Goal: Task Accomplishment & Management: Manage account settings

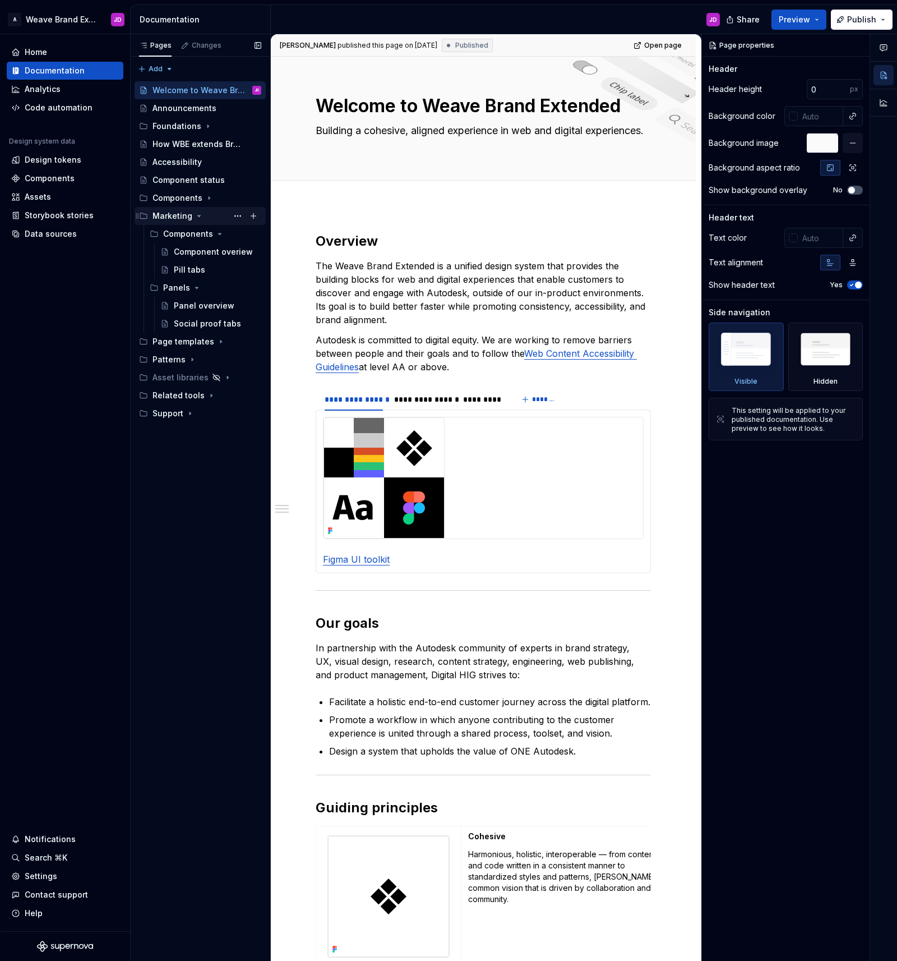
click at [195, 216] on icon "Page tree" at bounding box center [199, 215] width 9 height 9
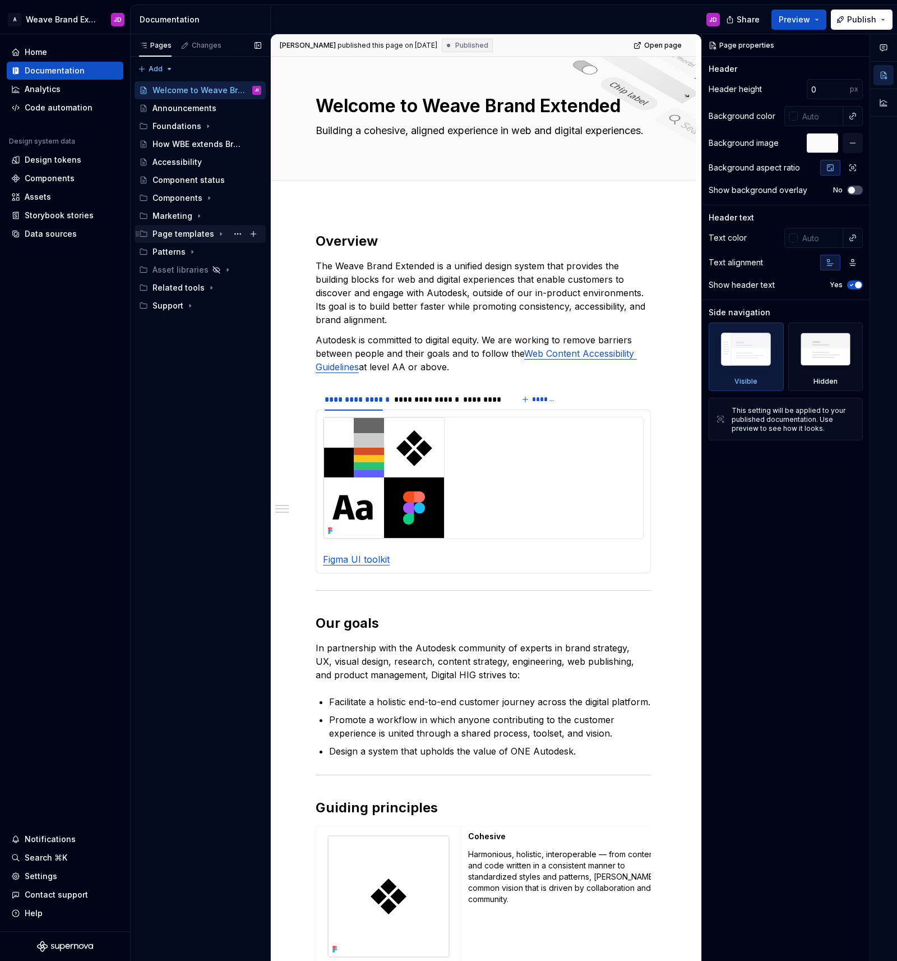
click at [218, 234] on icon "Page tree" at bounding box center [220, 233] width 9 height 9
click at [197, 287] on div "Industry page" at bounding box center [195, 287] width 42 height 11
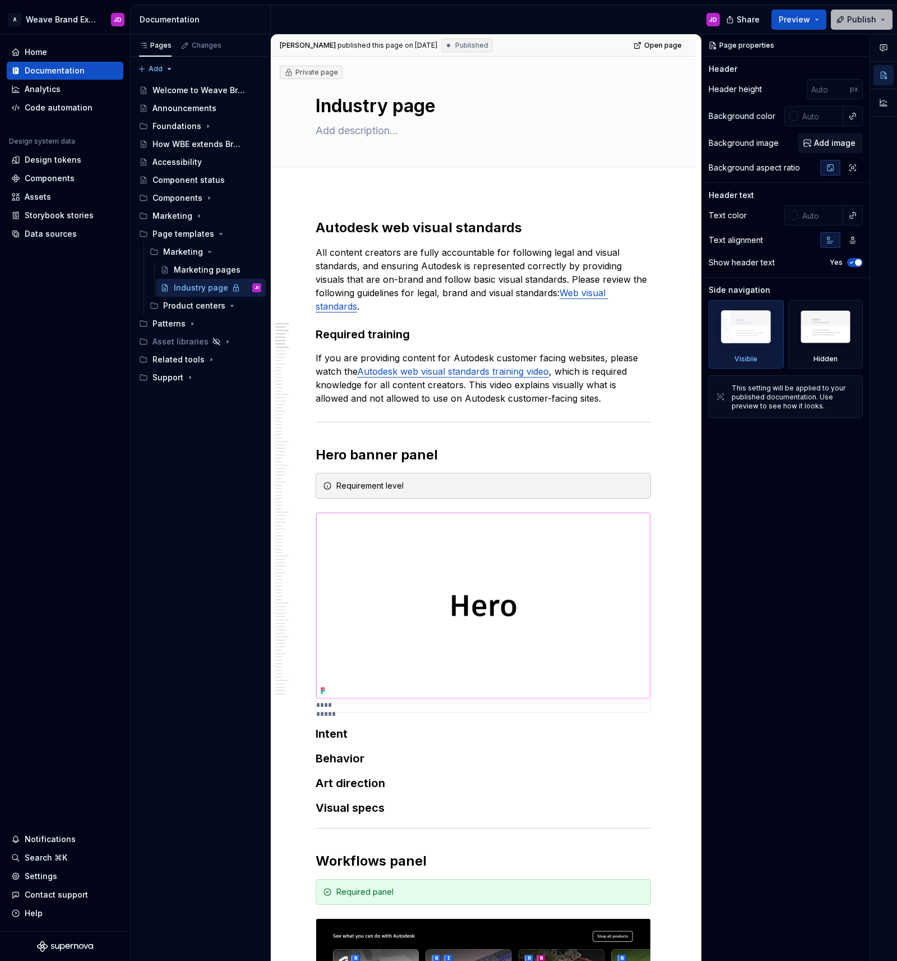
click at [887, 19] on button "Publish" at bounding box center [862, 20] width 62 height 20
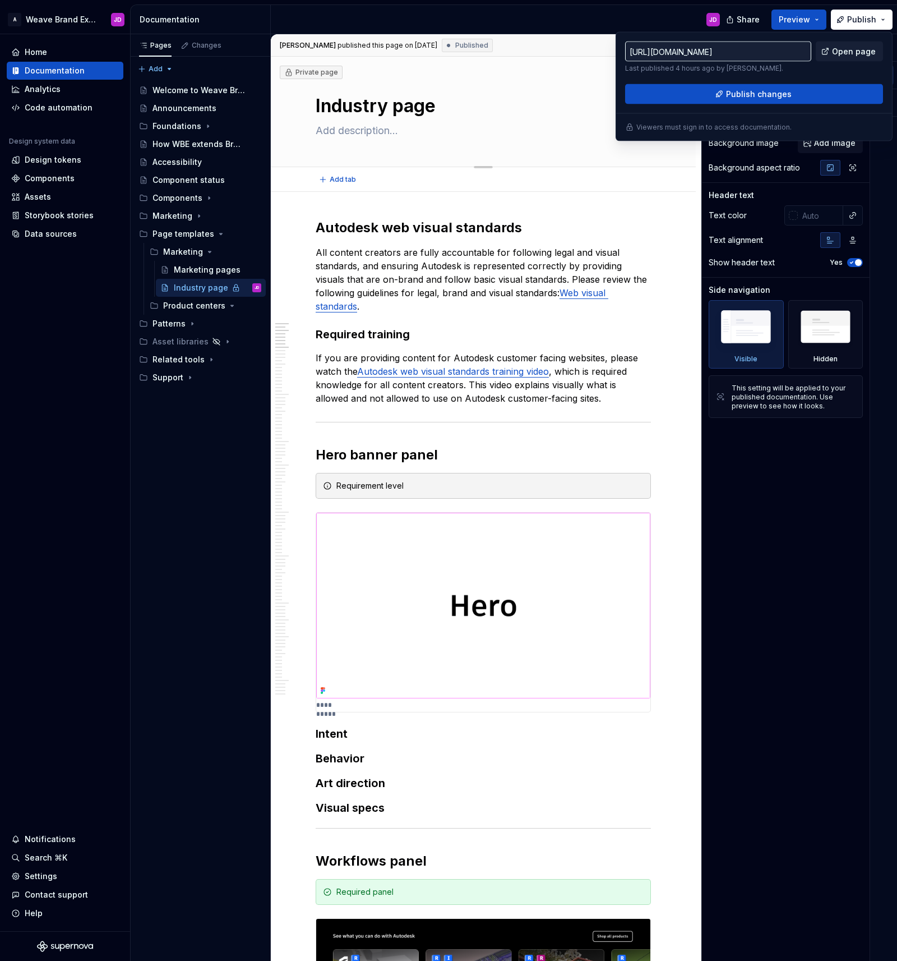
click at [547, 80] on div "Edit header" at bounding box center [479, 76] width 416 height 20
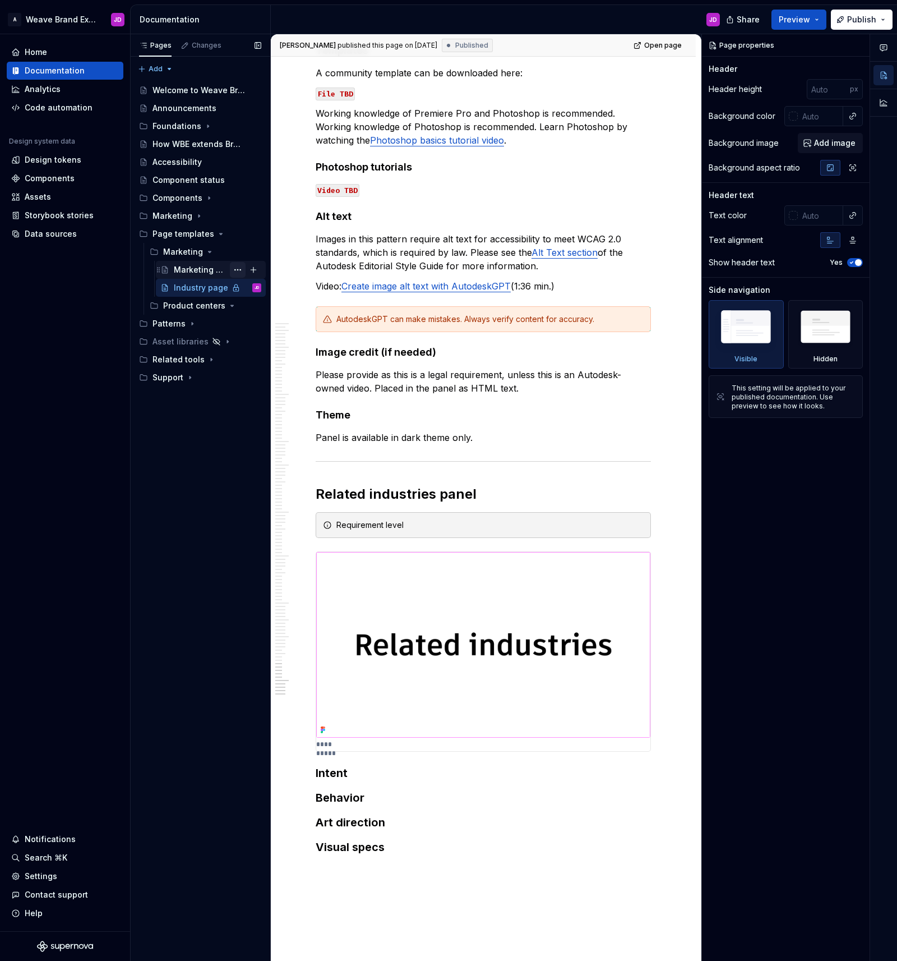
scroll to position [11697, 0]
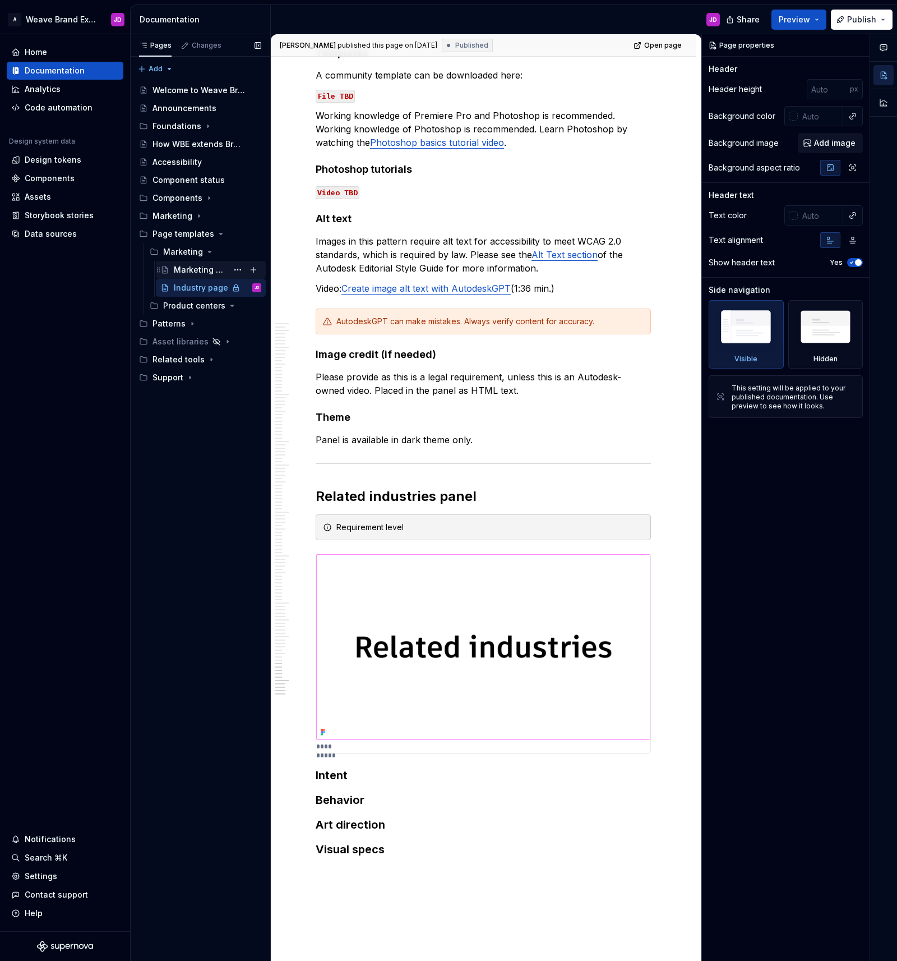
click at [210, 270] on div "Marketing pages" at bounding box center [201, 269] width 54 height 11
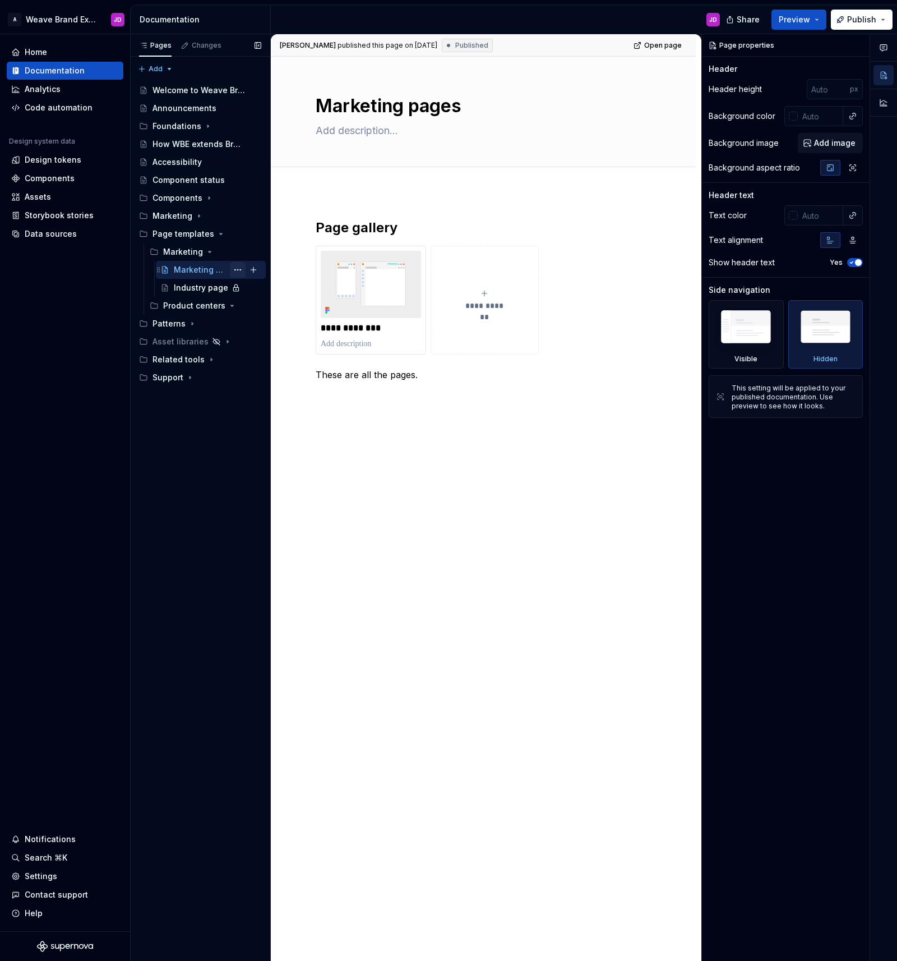
click at [238, 270] on button "Page tree" at bounding box center [238, 270] width 16 height 16
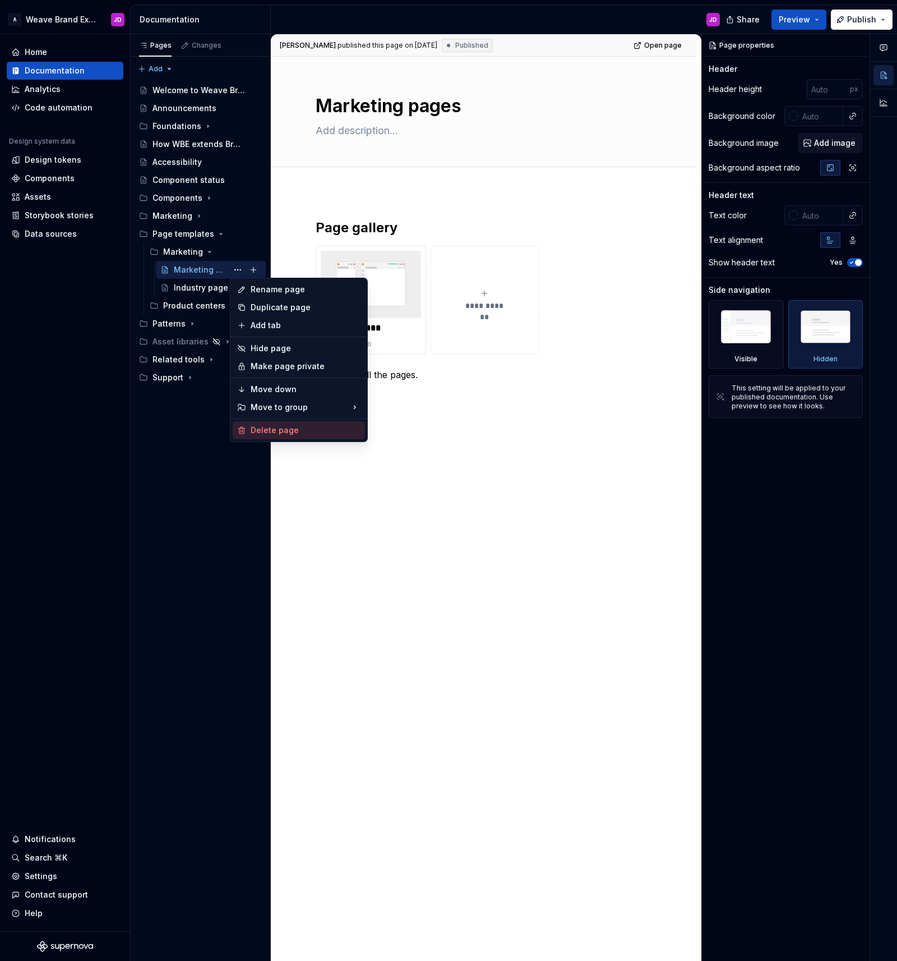
click at [321, 427] on div "Delete page" at bounding box center [306, 430] width 110 height 11
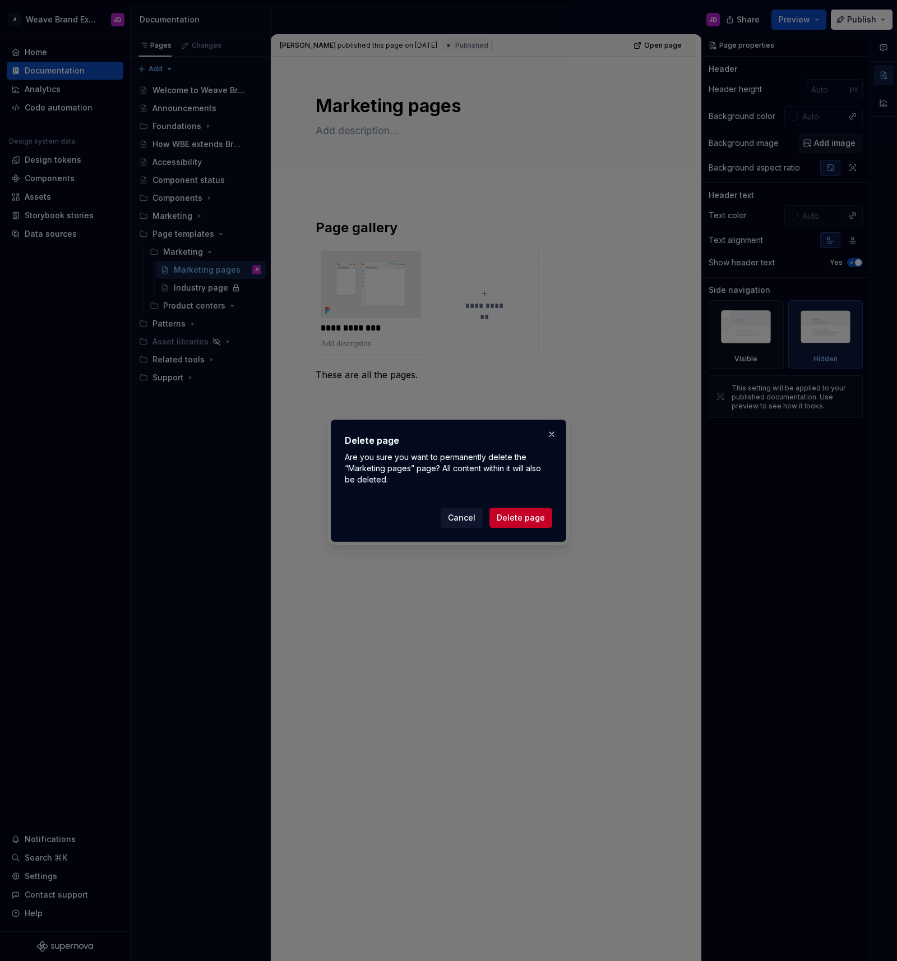
click at [522, 518] on span "Delete page" at bounding box center [521, 517] width 48 height 11
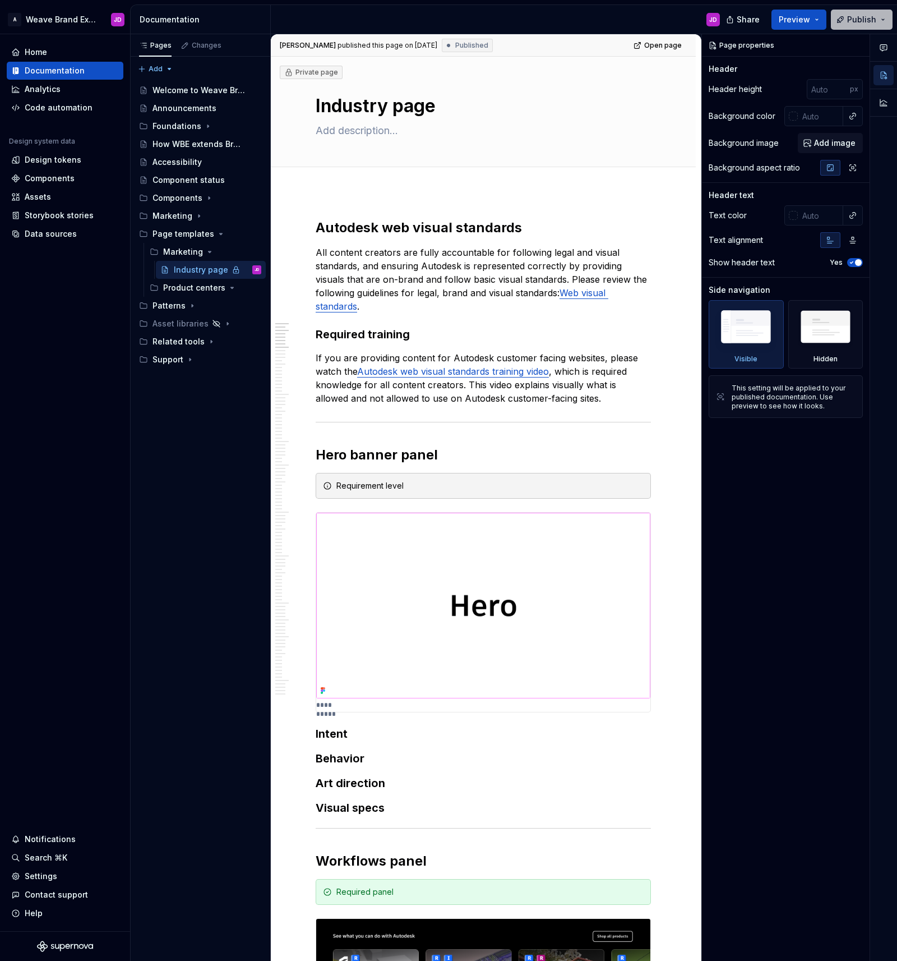
type textarea "*"
click at [865, 18] on span "Publish" at bounding box center [861, 19] width 29 height 11
click at [238, 270] on button "Page tree" at bounding box center [238, 270] width 16 height 16
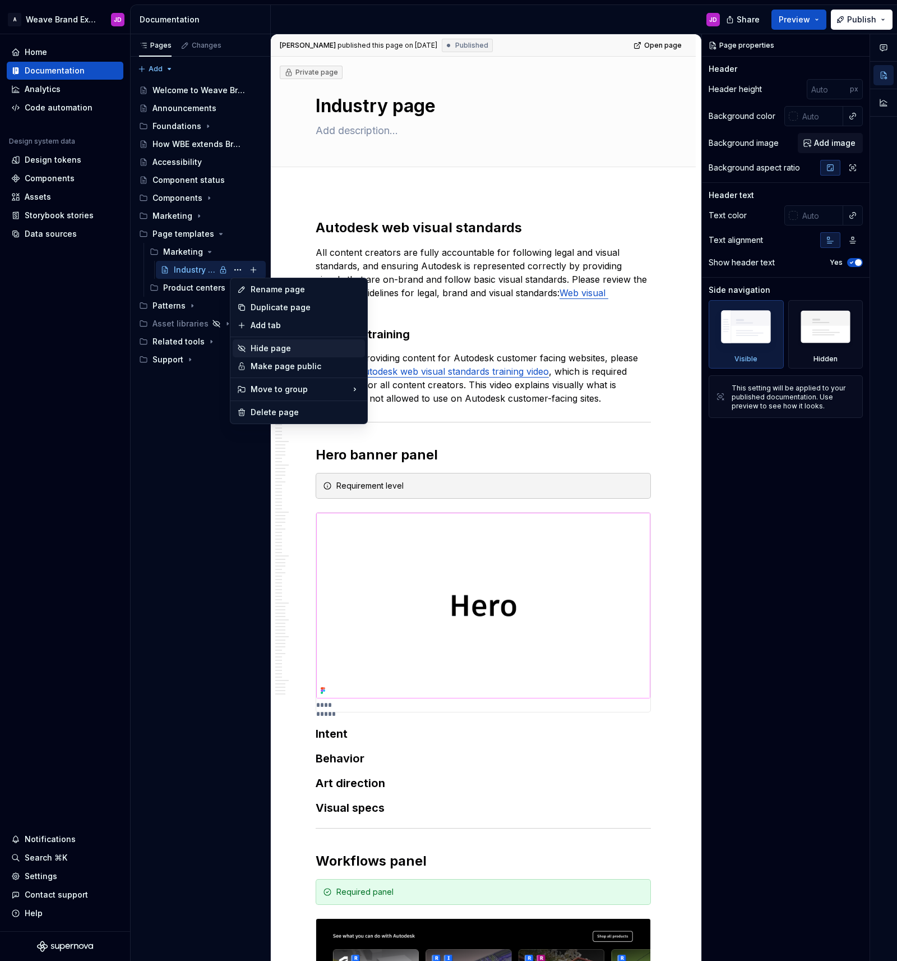
click at [271, 347] on div "Hide page" at bounding box center [306, 348] width 110 height 11
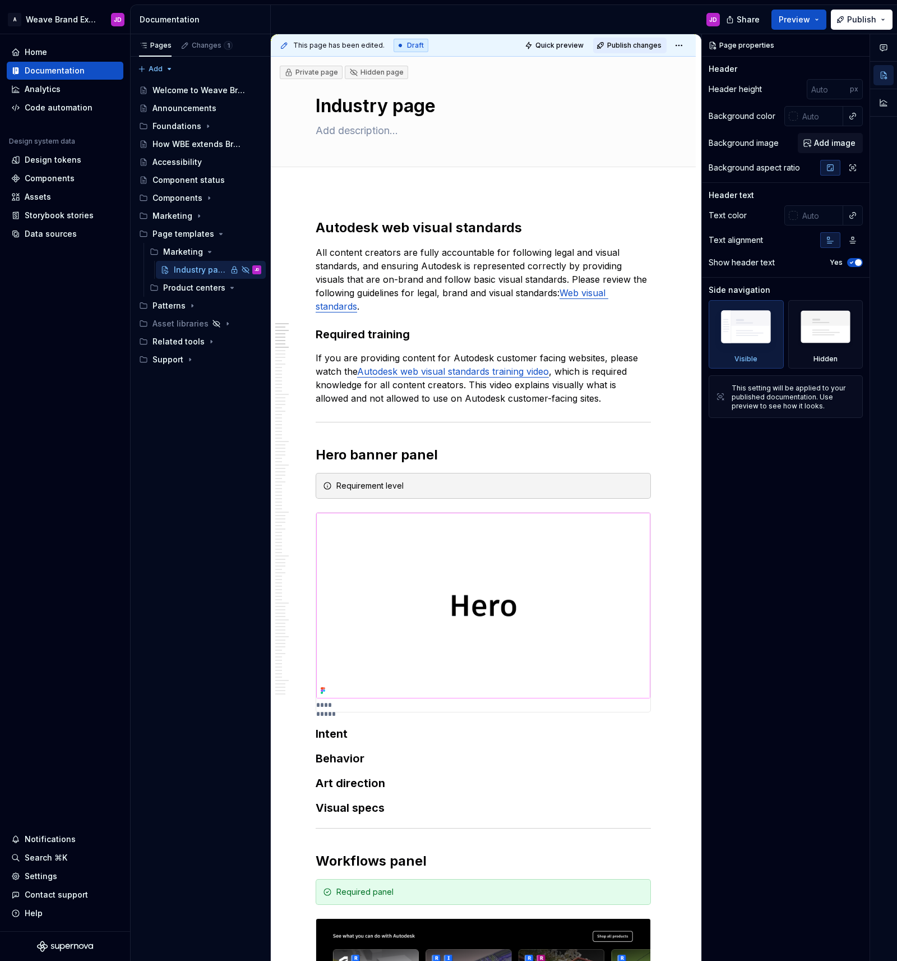
click at [635, 45] on span "Publish changes" at bounding box center [634, 45] width 54 height 9
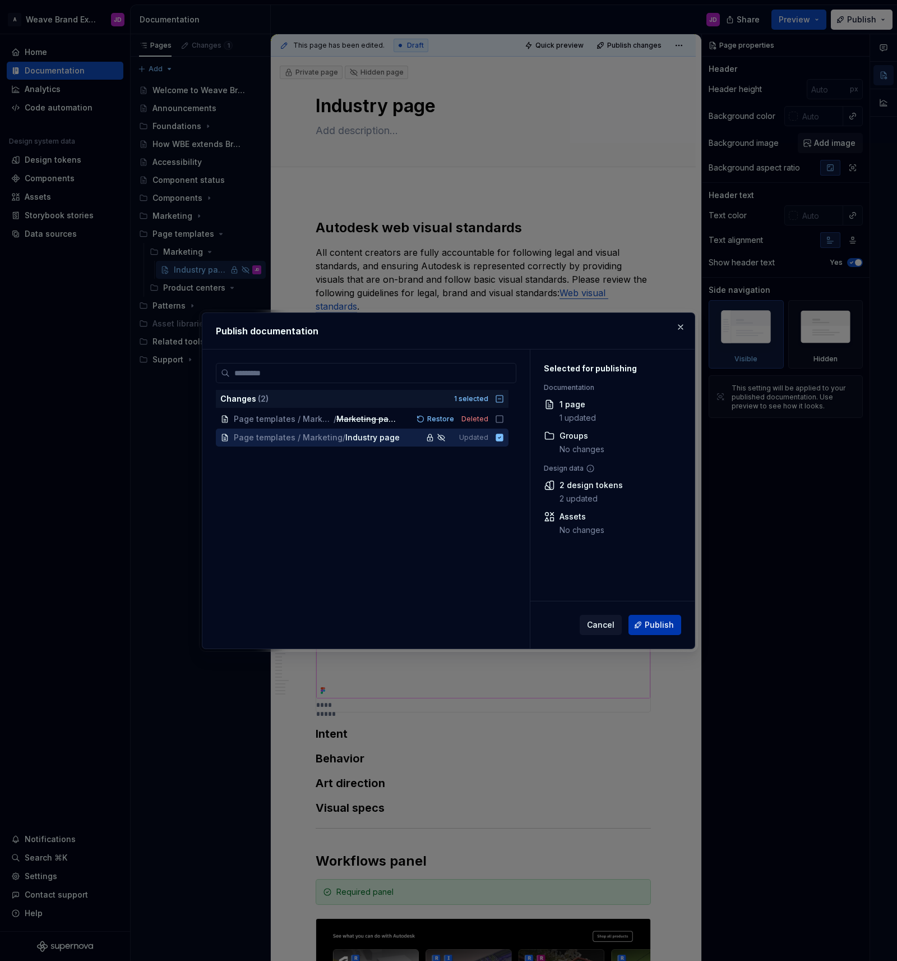
click at [654, 623] on span "Publish" at bounding box center [659, 624] width 29 height 11
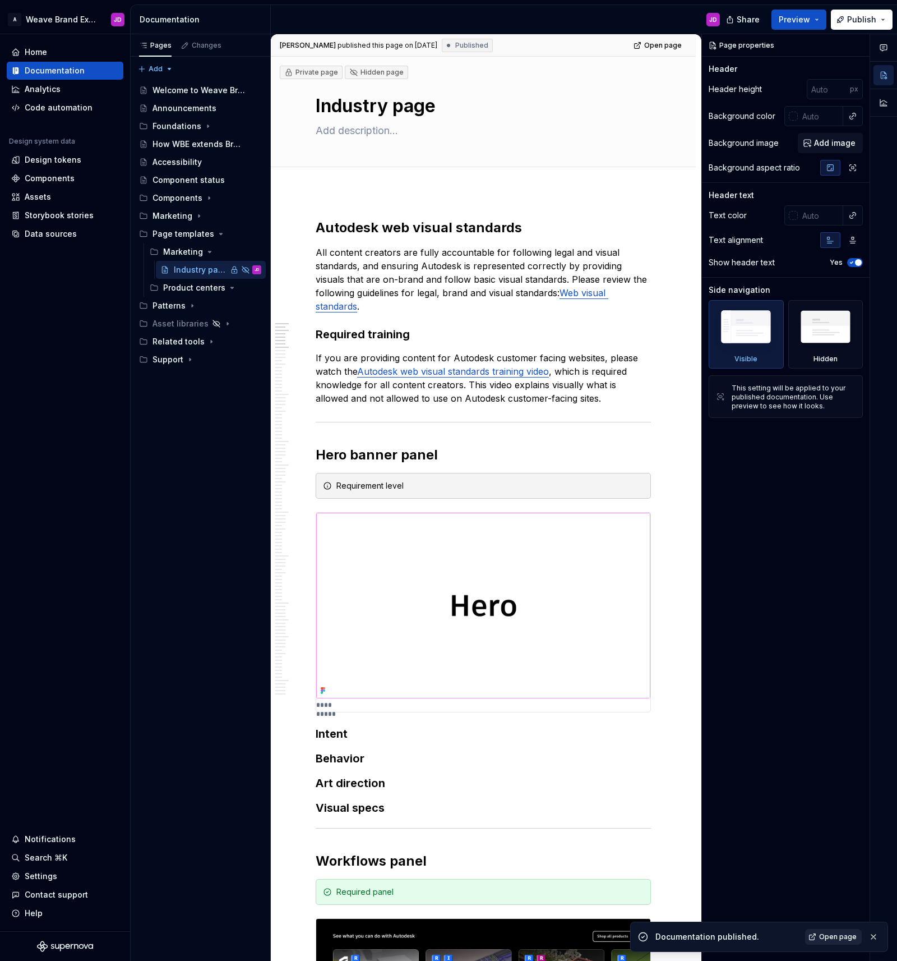
click at [831, 938] on span "Open page" at bounding box center [838, 936] width 38 height 9
click at [237, 251] on button "Page tree" at bounding box center [238, 252] width 16 height 16
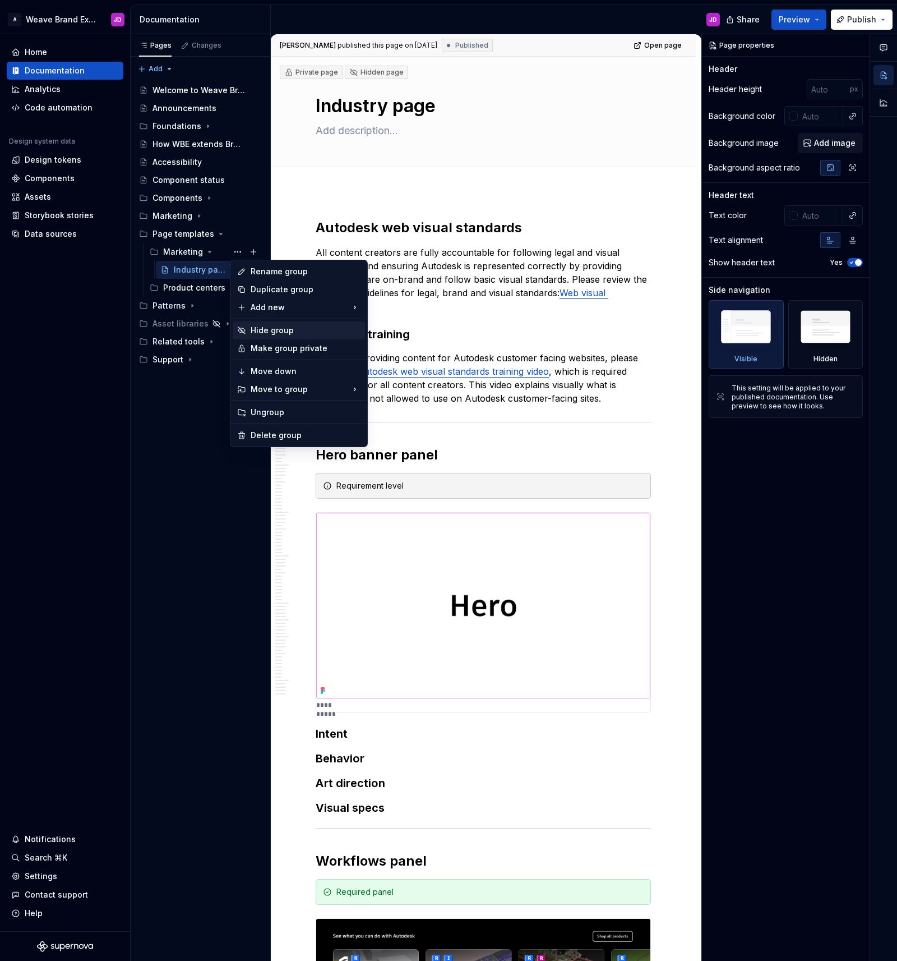
click at [267, 329] on div "Hide group" at bounding box center [306, 330] width 110 height 11
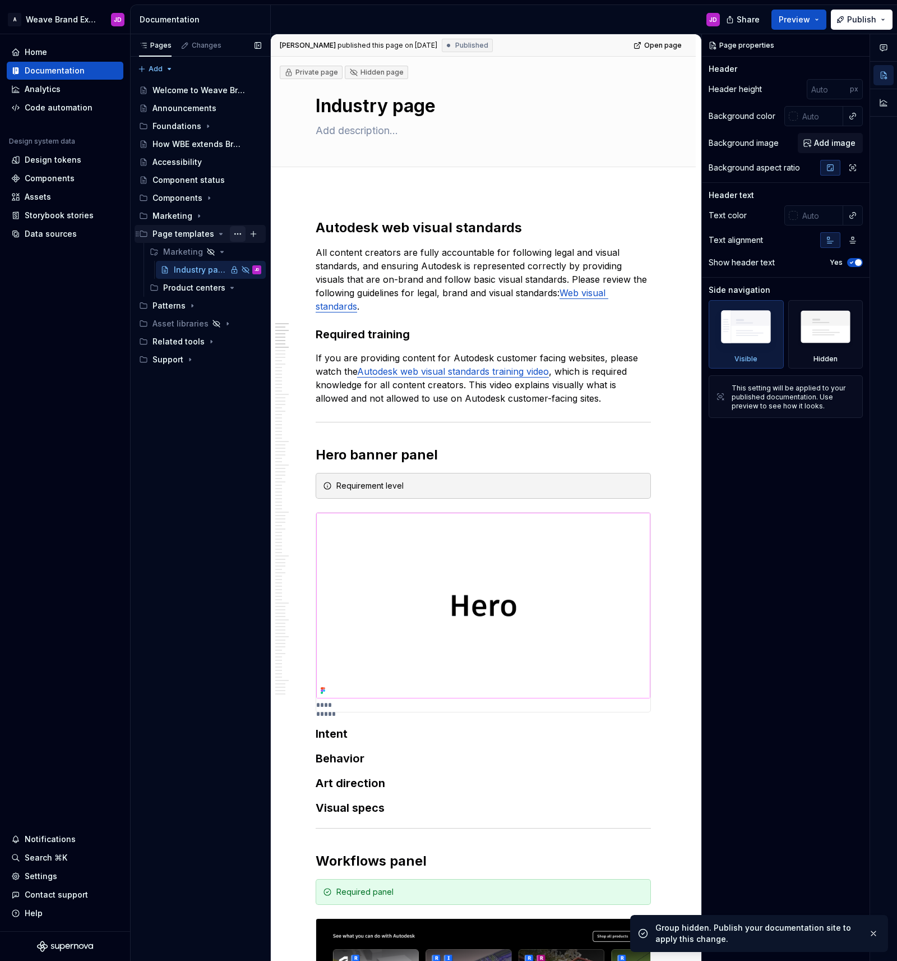
click at [236, 233] on button "Page tree" at bounding box center [238, 234] width 16 height 16
click at [196, 307] on div "Pages Changes Add Accessibility guide for tree Page tree. Navigate the tree wit…" at bounding box center [200, 497] width 140 height 927
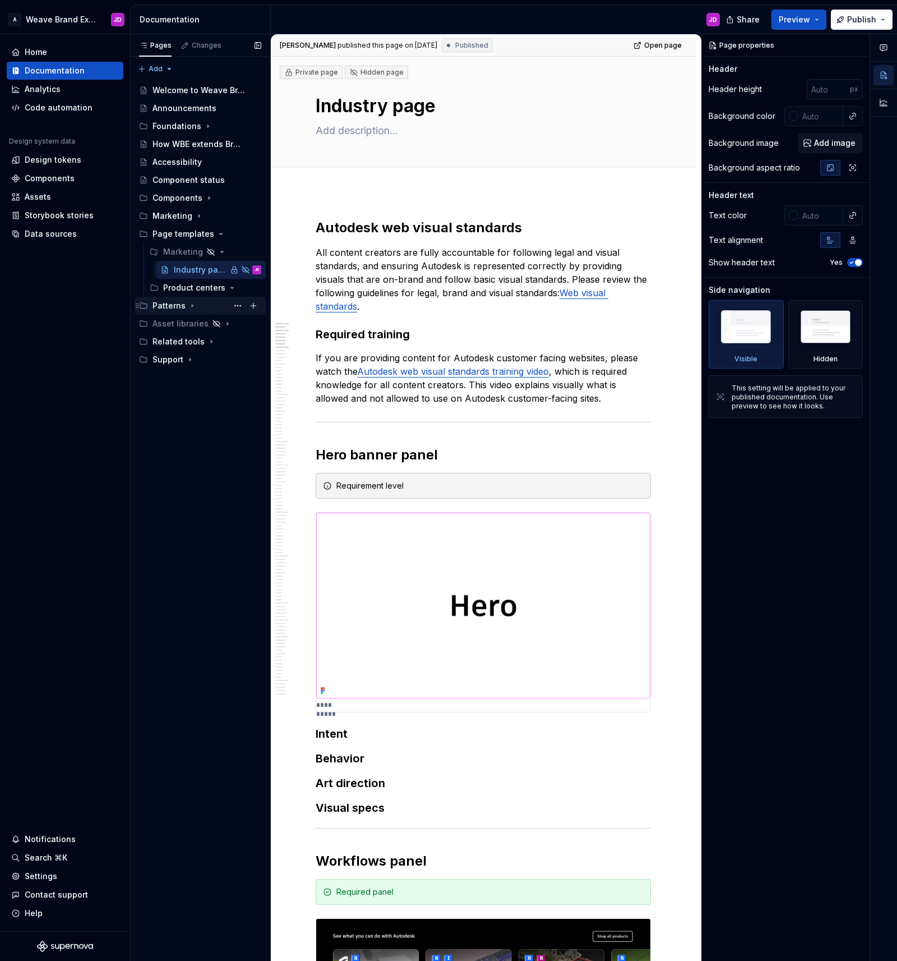
click at [191, 305] on icon "Page tree" at bounding box center [192, 305] width 9 height 9
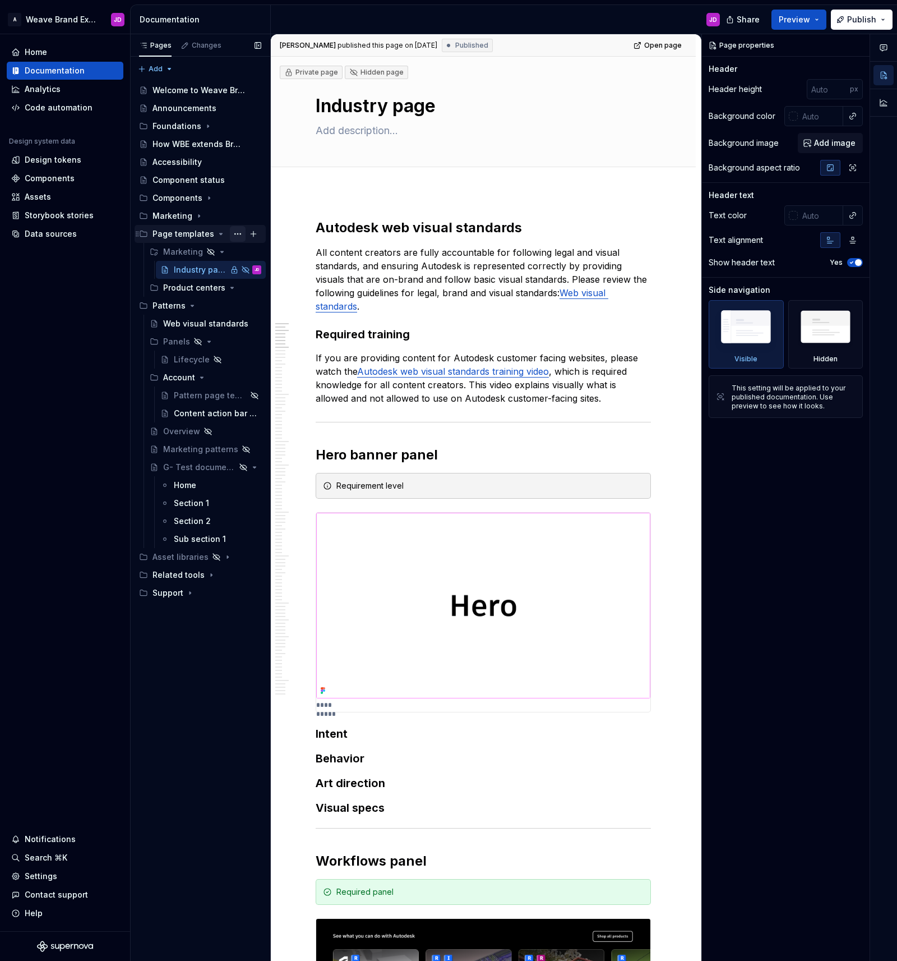
click at [237, 235] on button "Page tree" at bounding box center [238, 234] width 16 height 16
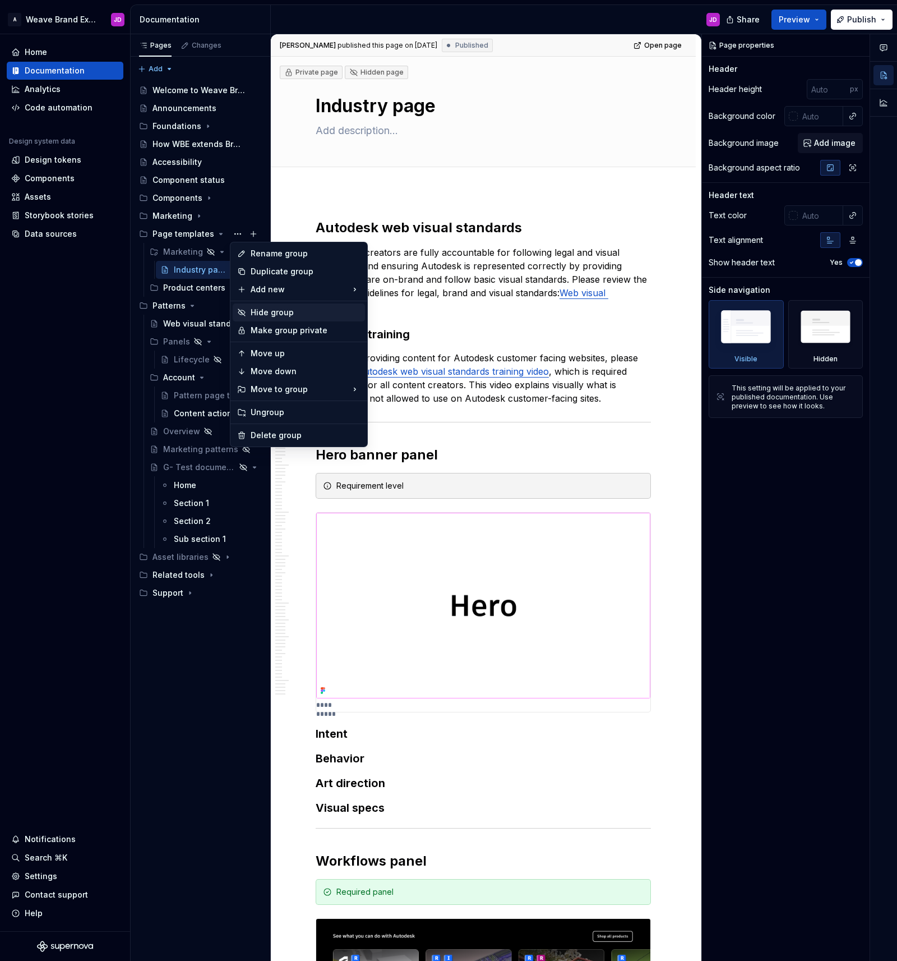
click at [270, 311] on div "Hide group" at bounding box center [306, 312] width 110 height 11
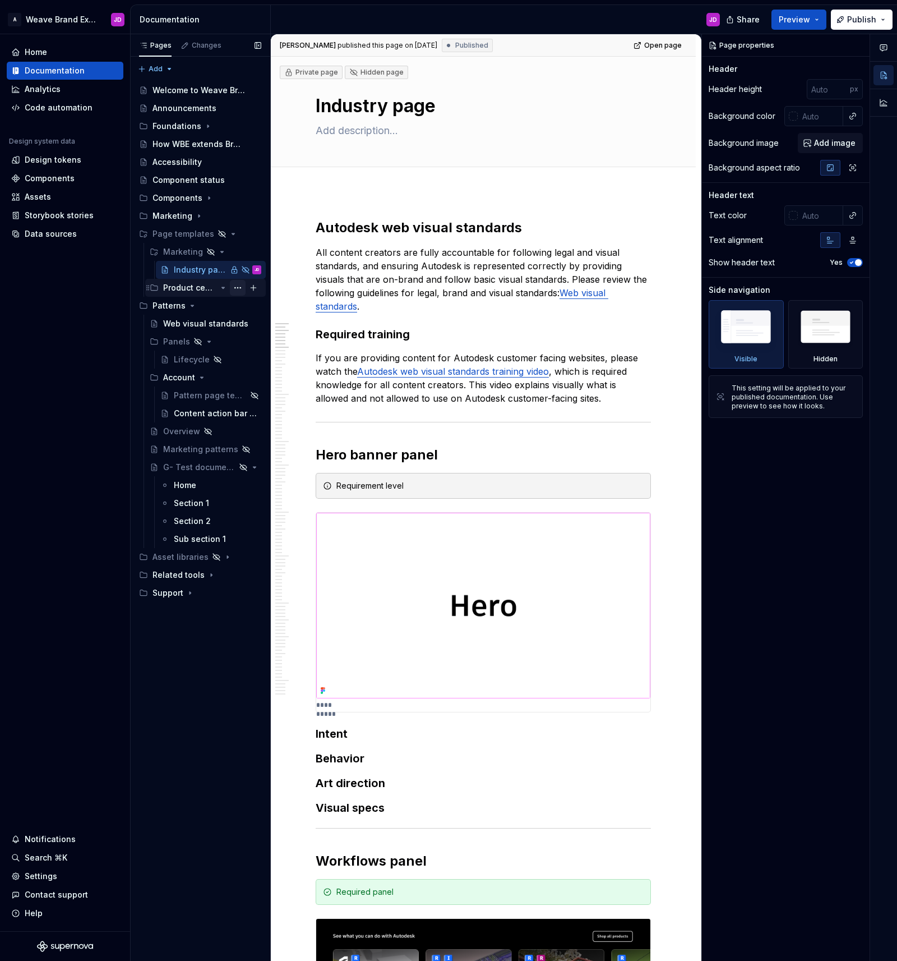
click at [235, 286] on button "Page tree" at bounding box center [238, 288] width 16 height 16
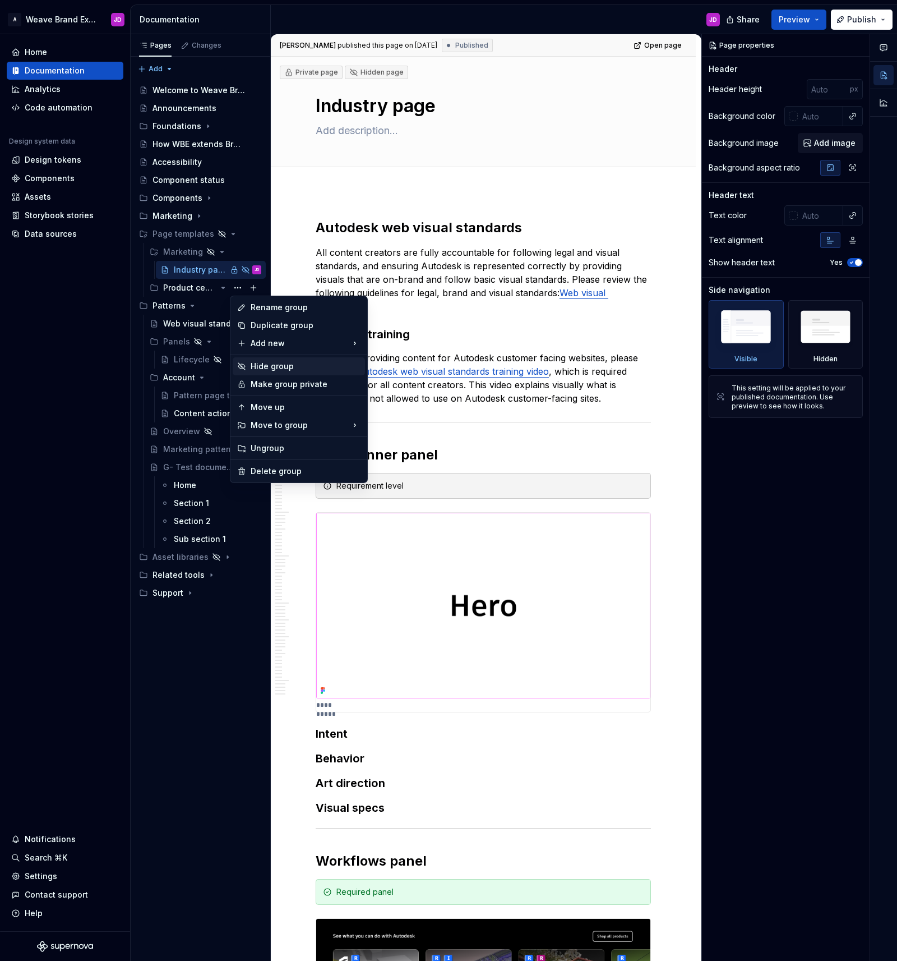
click at [266, 365] on div "Hide group" at bounding box center [306, 366] width 110 height 11
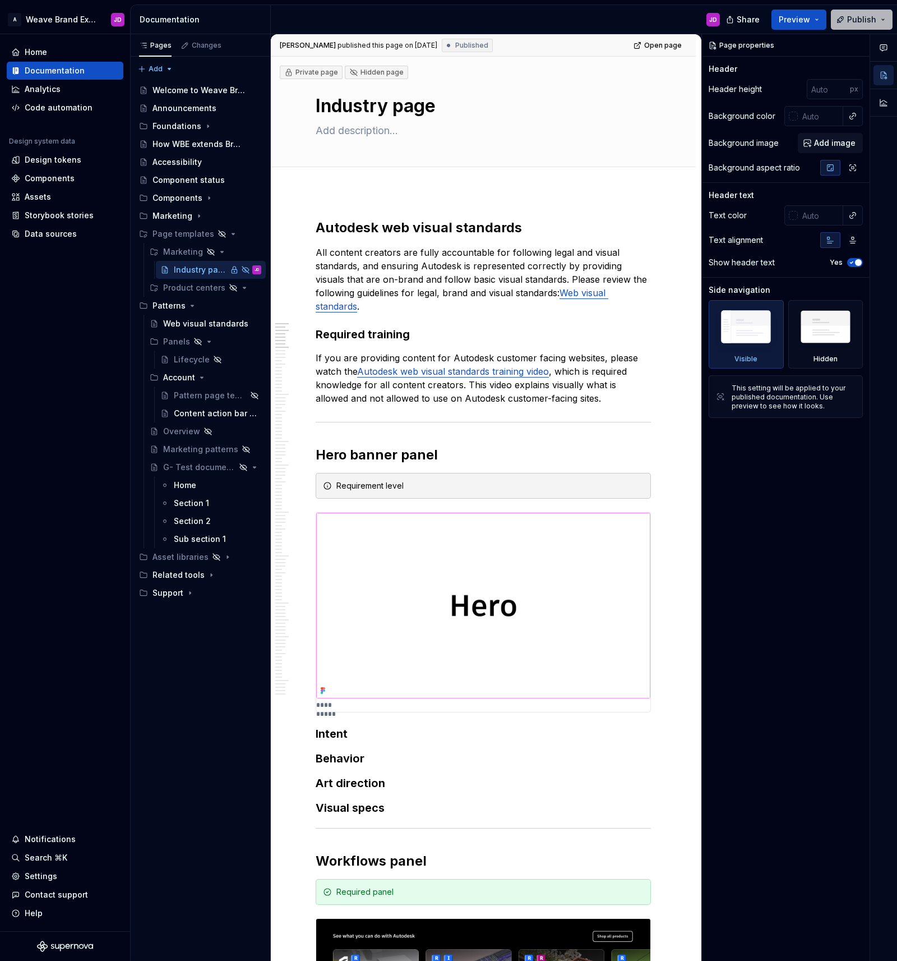
click at [873, 14] on span "Publish" at bounding box center [861, 19] width 29 height 11
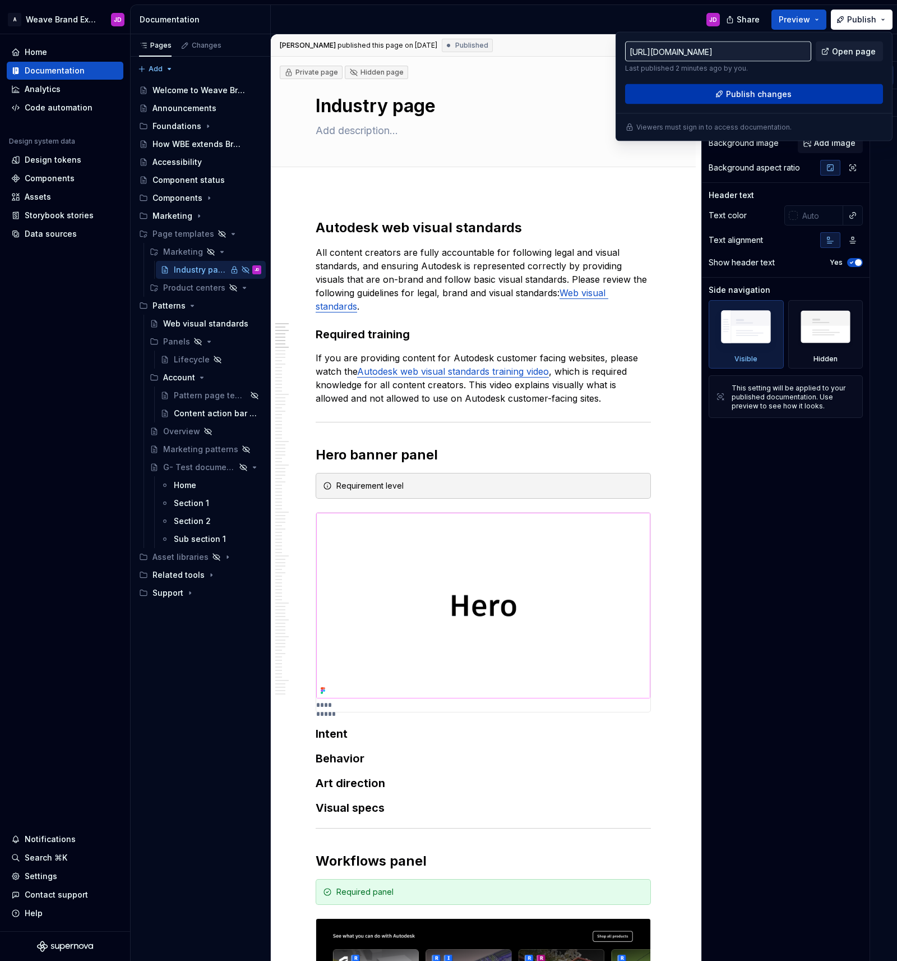
click at [778, 92] on span "Publish changes" at bounding box center [759, 94] width 66 height 11
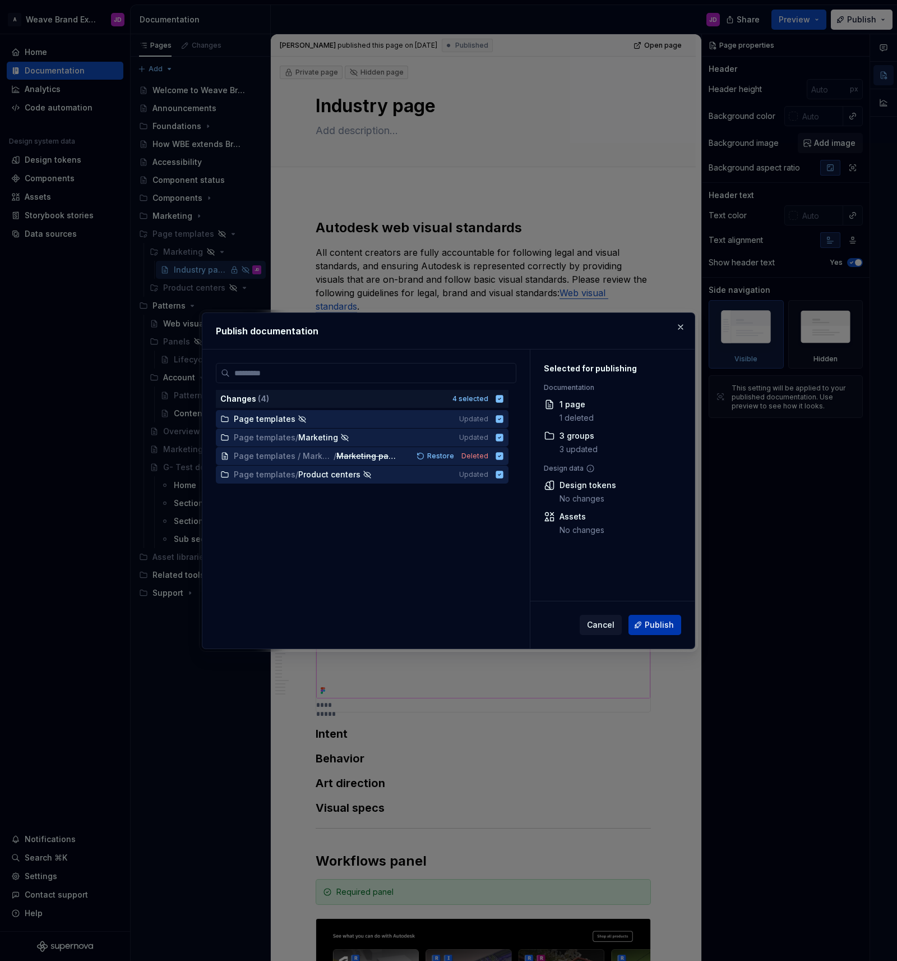
click at [652, 626] on span "Publish" at bounding box center [659, 624] width 29 height 11
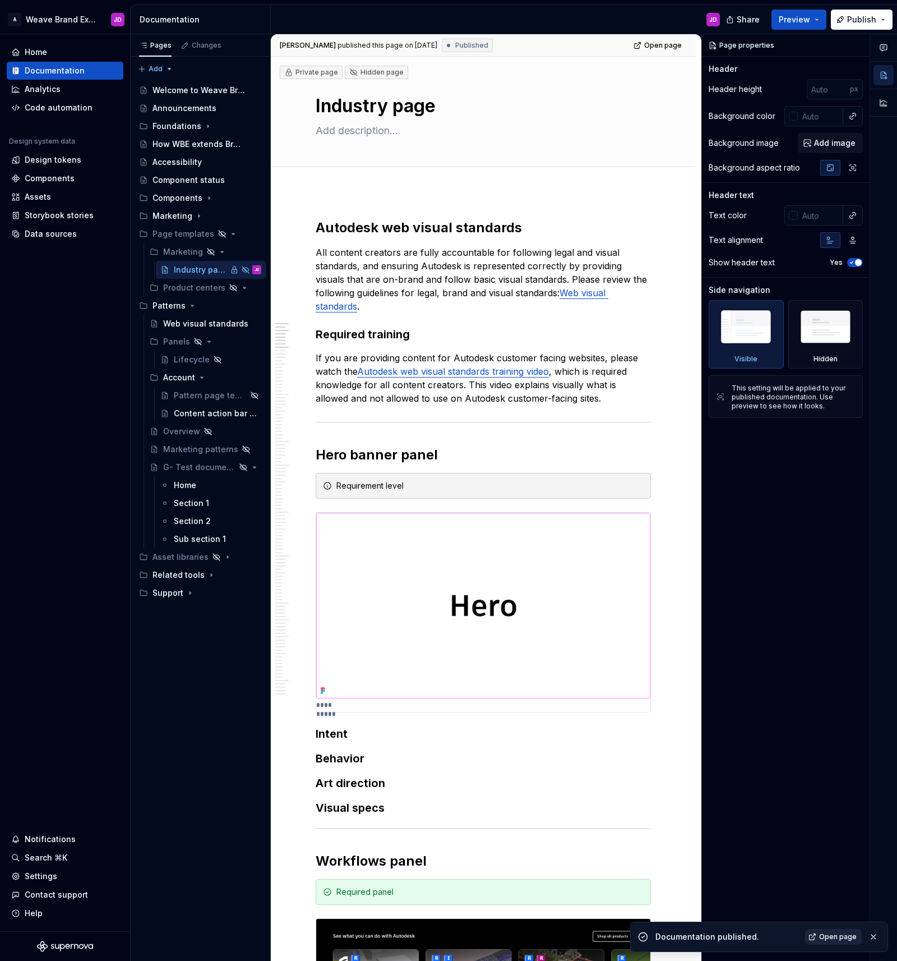
click at [818, 938] on link "Open page" at bounding box center [833, 937] width 57 height 16
type textarea "*"
